Goal: Check status: Check status

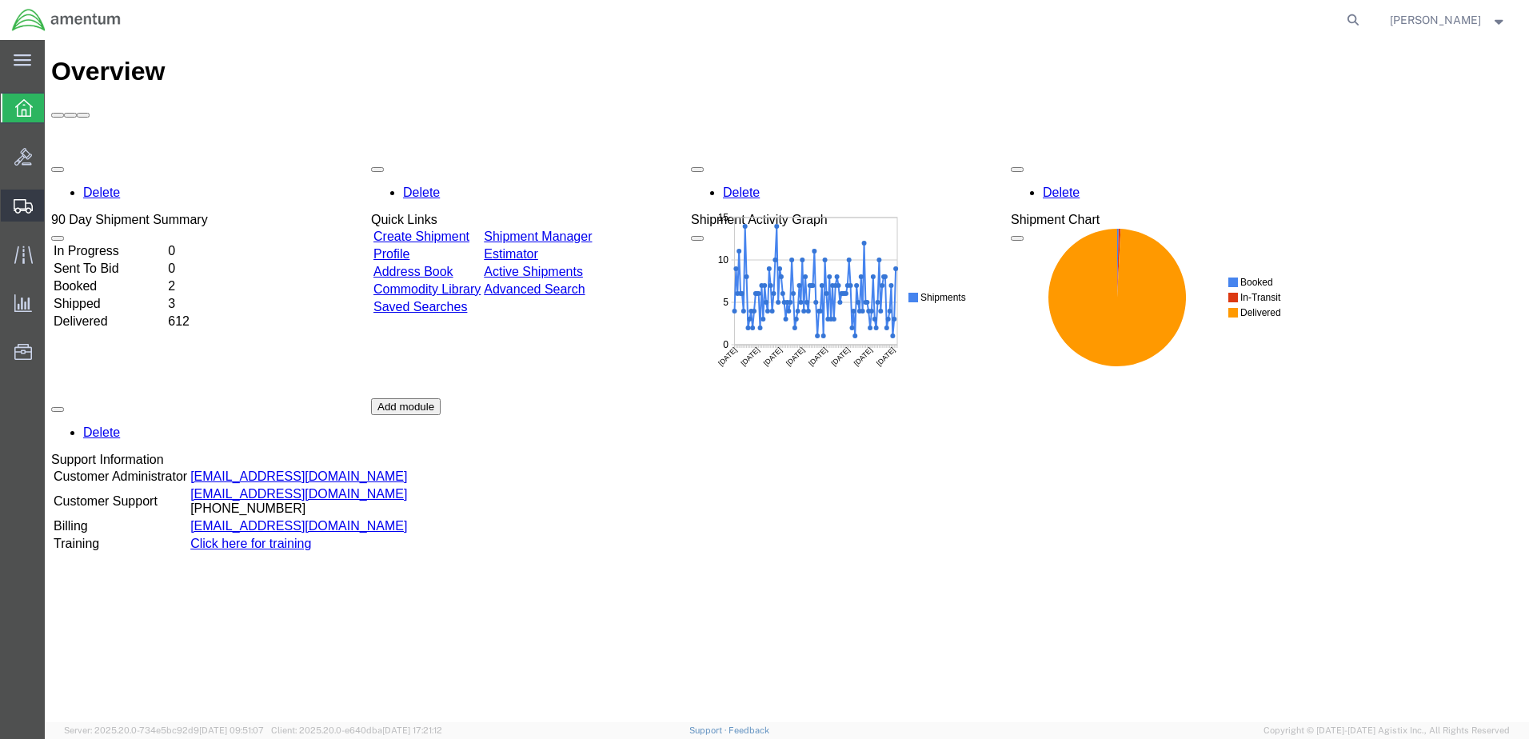
click at [0, 0] on span "Shipment Manager" at bounding box center [0, 0] width 0 height 0
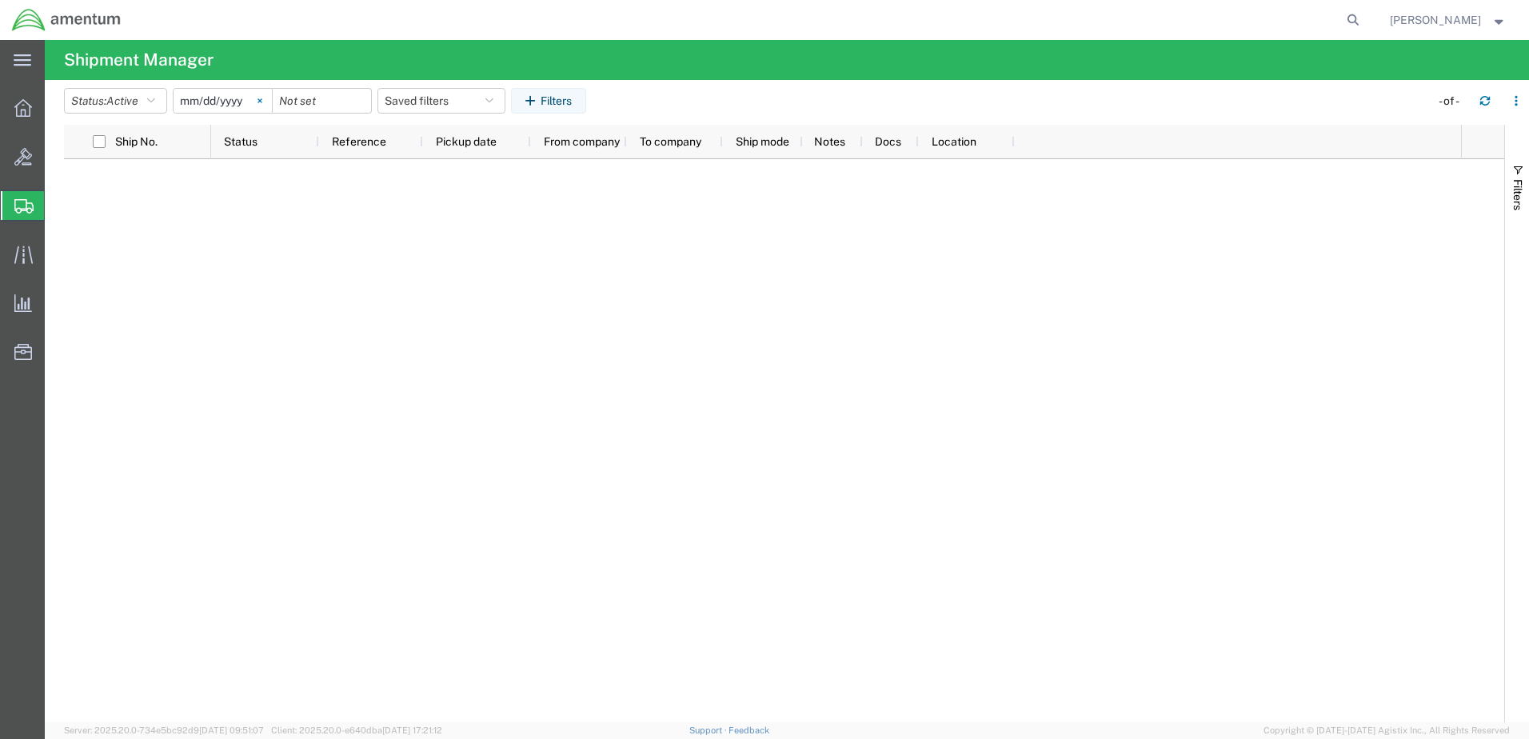
click at [262, 101] on icon at bounding box center [259, 100] width 5 height 5
click at [203, 106] on input "date" at bounding box center [222, 101] width 98 height 24
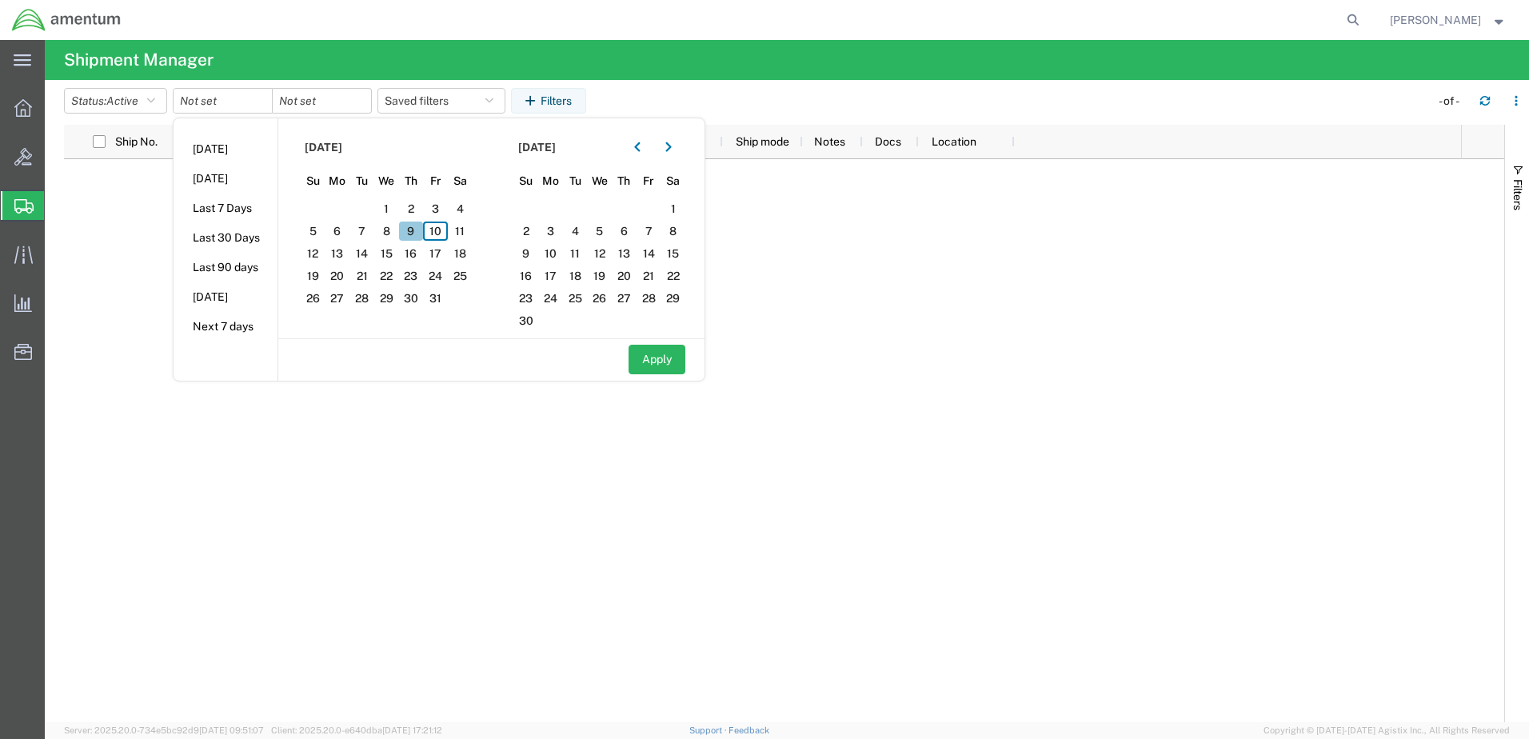
click at [415, 230] on span "9" at bounding box center [411, 230] width 25 height 19
click at [660, 370] on button "Apply" at bounding box center [656, 360] width 57 height 30
type input "[DATE]"
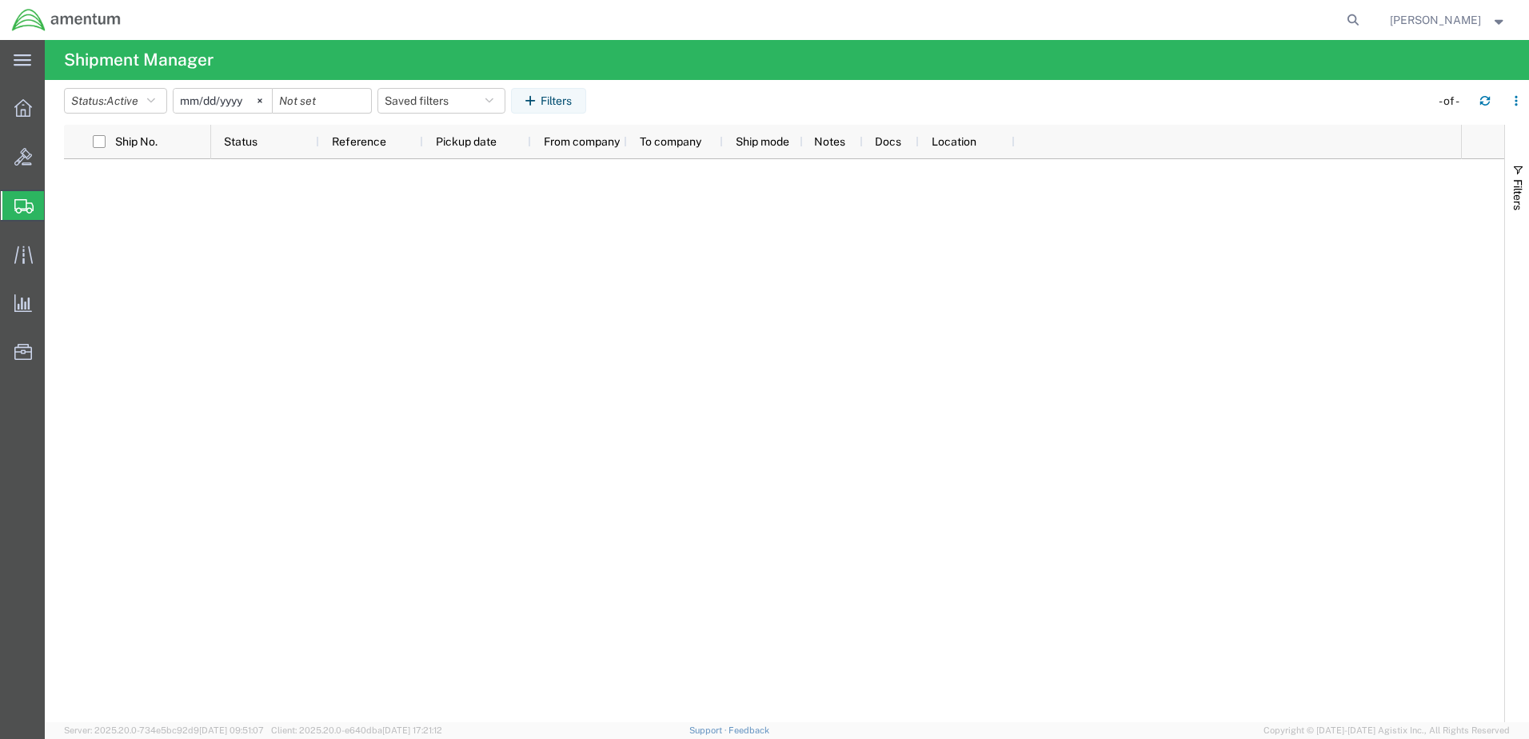
click at [359, 105] on div at bounding box center [322, 101] width 99 height 26
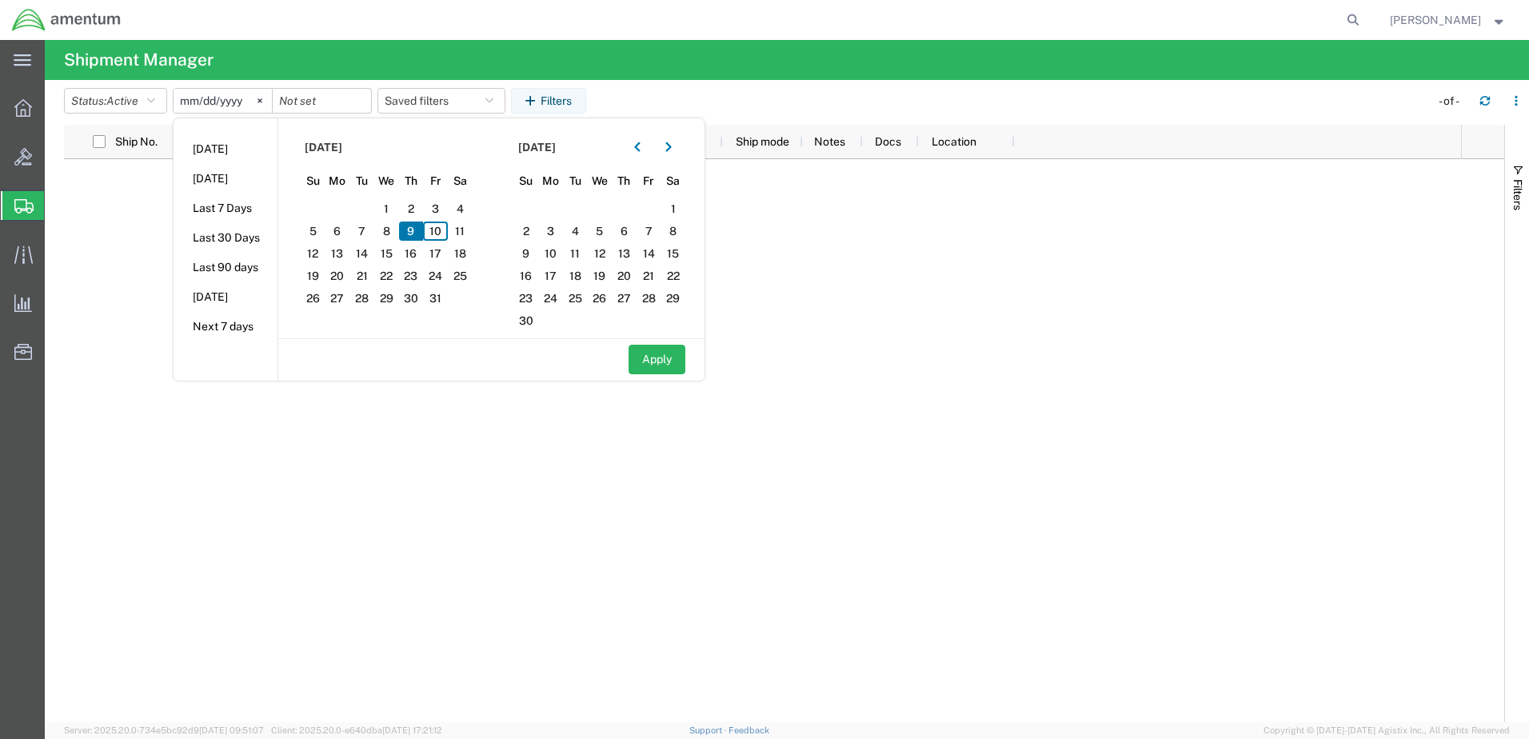
click at [417, 229] on span "9" at bounding box center [411, 230] width 25 height 19
click at [669, 365] on button "Apply" at bounding box center [656, 360] width 57 height 30
type input "[DATE]"
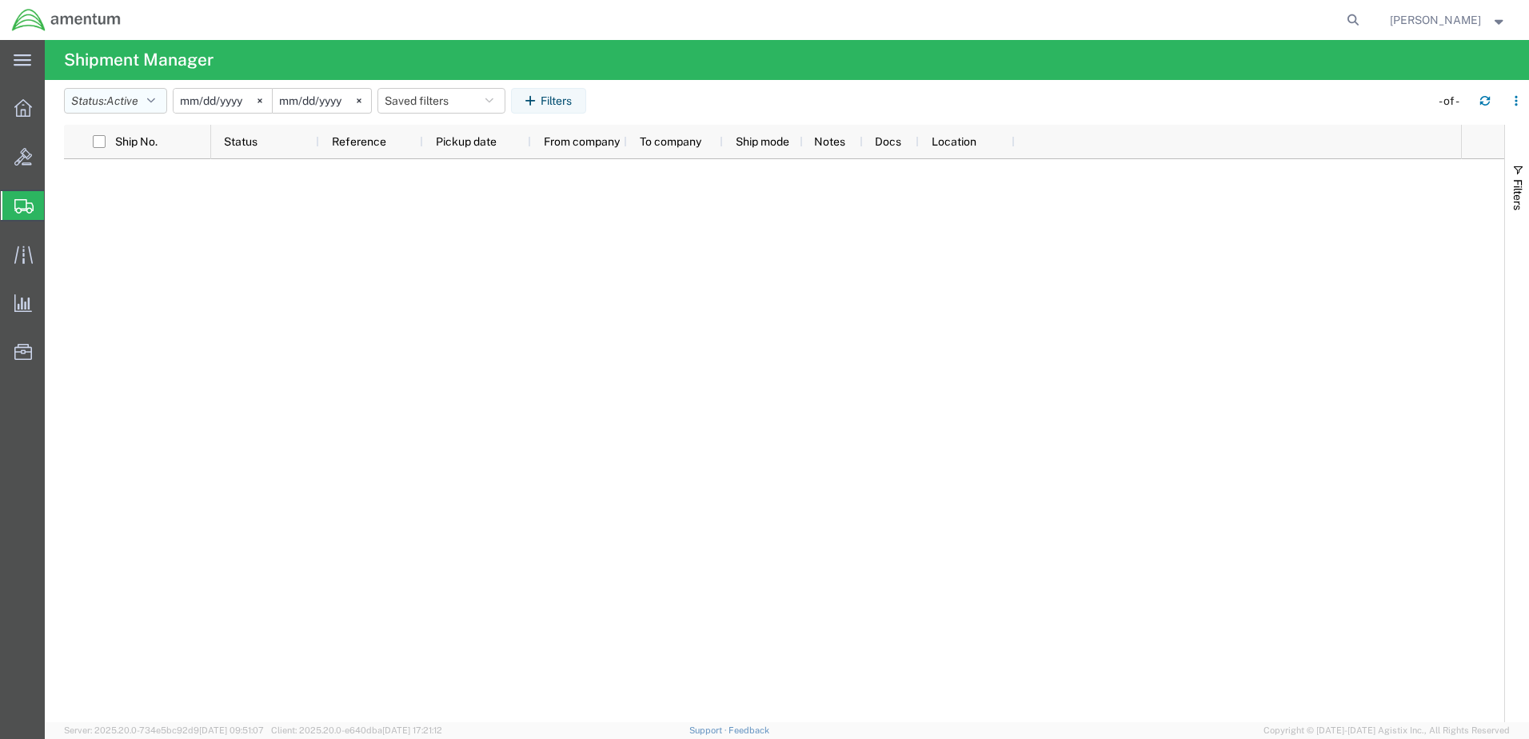
click at [155, 100] on icon "button" at bounding box center [151, 100] width 8 height 11
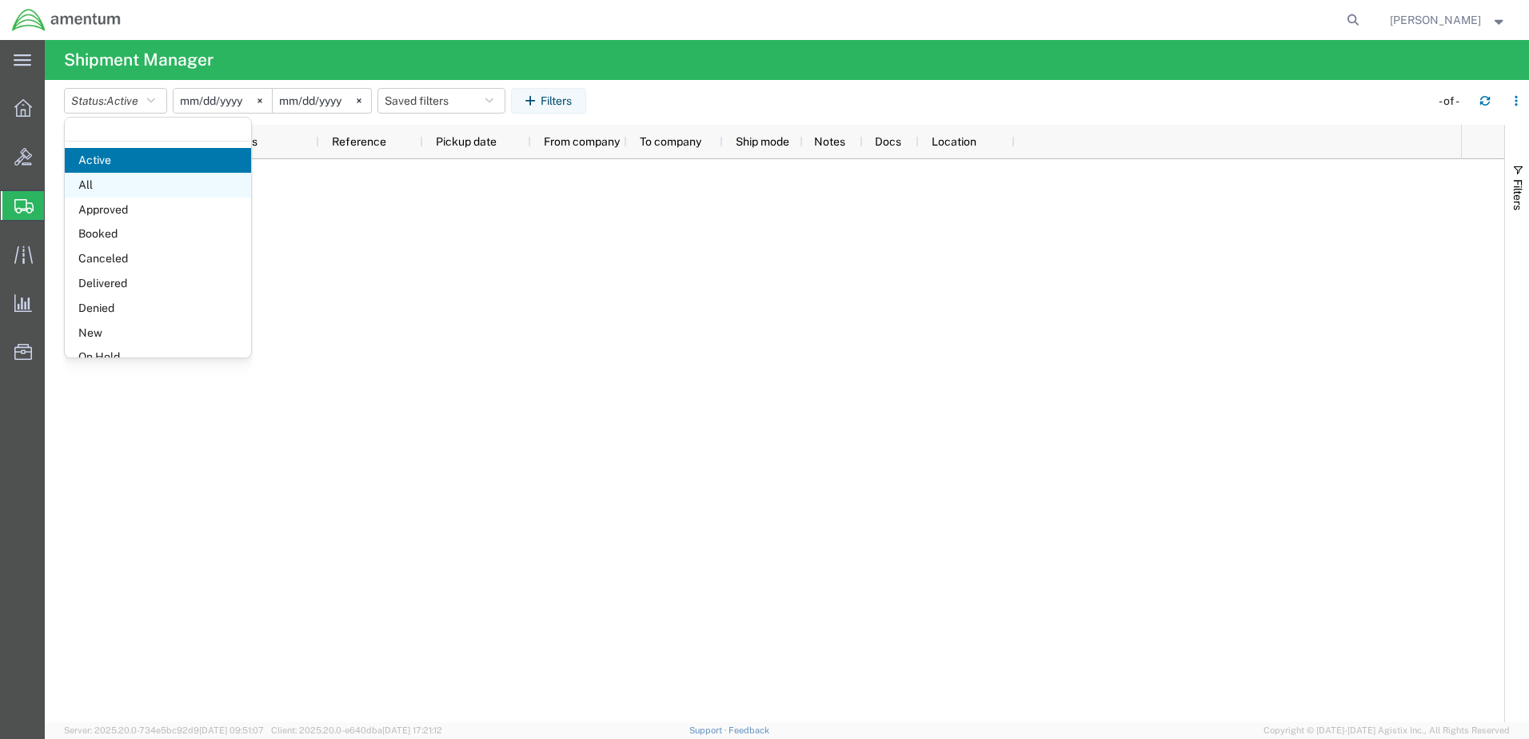
click at [98, 193] on span "All" at bounding box center [158, 185] width 186 height 25
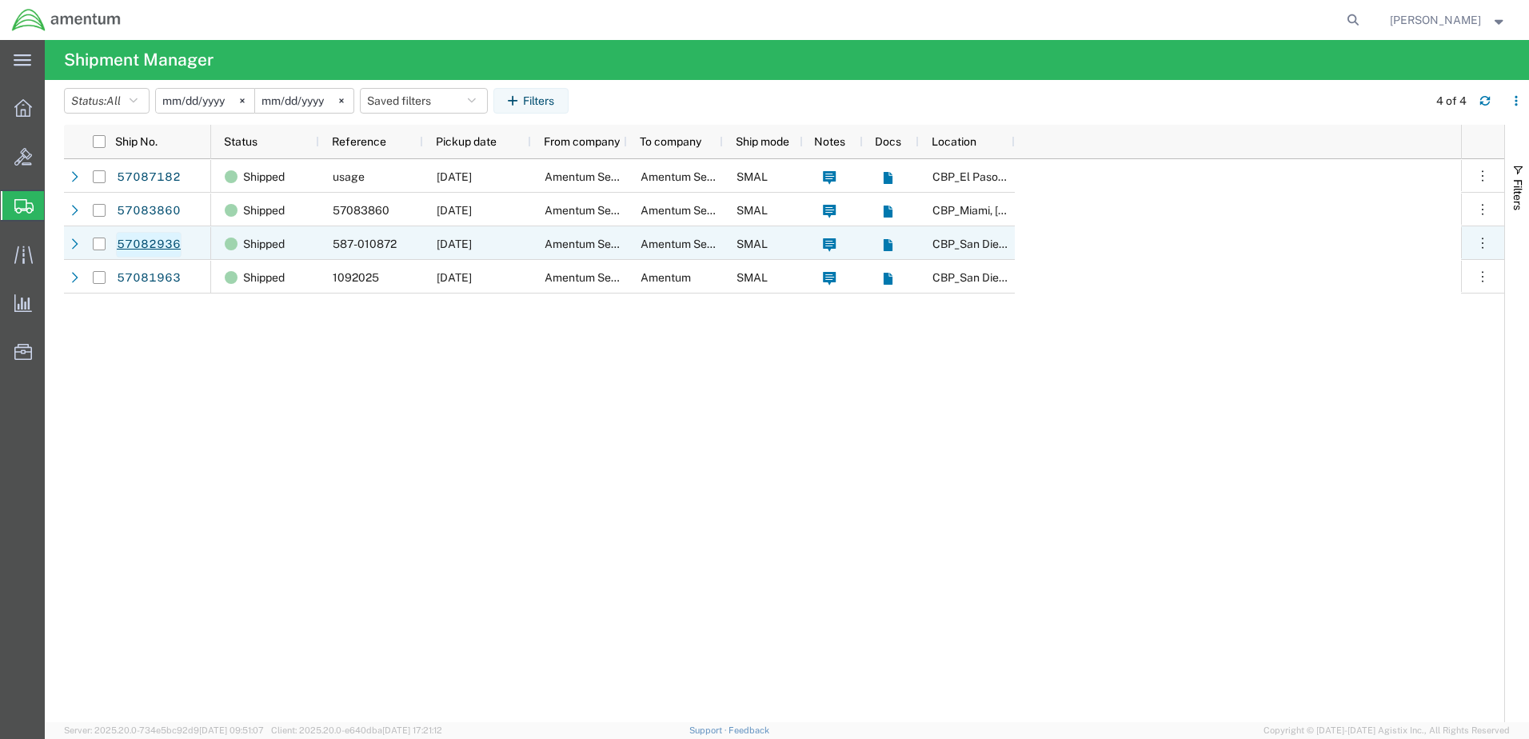
click at [118, 249] on link "57082936" at bounding box center [149, 245] width 66 height 26
